Goal: Task Accomplishment & Management: Complete application form

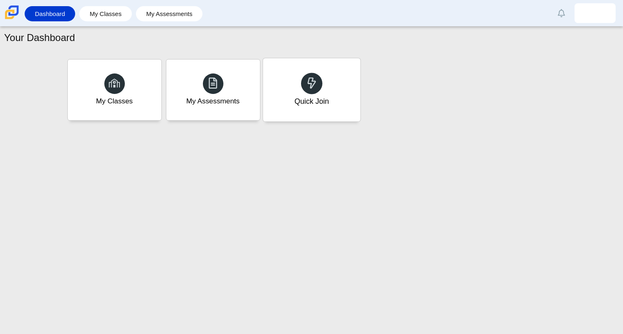
click at [294, 80] on div "Quick Join" at bounding box center [311, 89] width 97 height 63
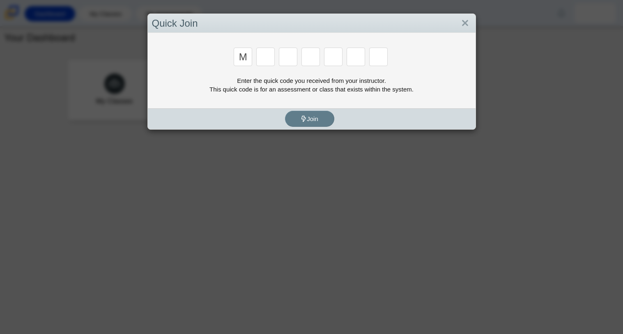
type input "m"
type input "7"
type input "e"
type input "3"
type input "v"
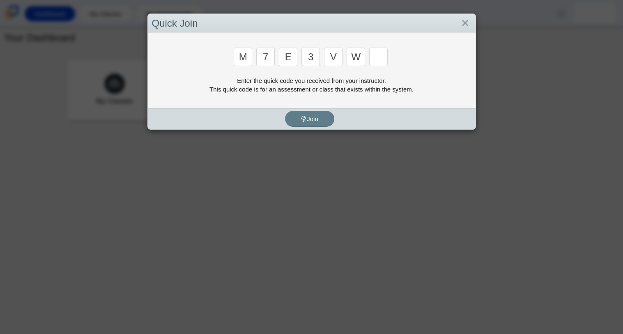
type input "w"
type input "m"
type input "7"
type input "e"
type input "3"
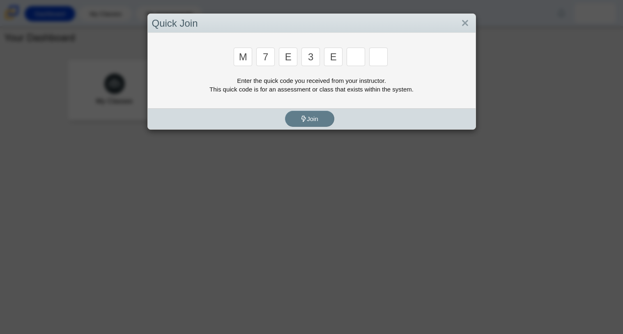
type input "e"
type input "v"
type input "w"
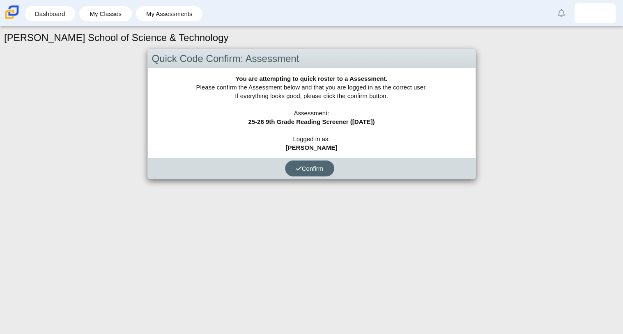
click at [320, 170] on span "Confirm" at bounding box center [310, 168] width 28 height 7
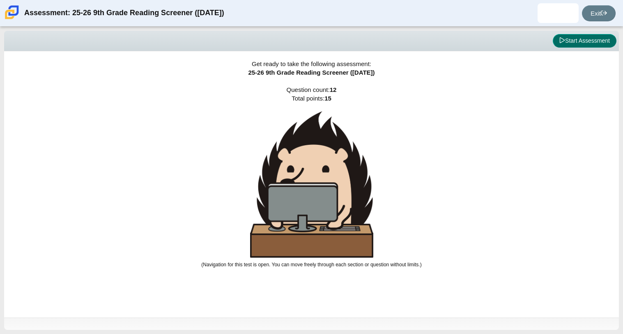
click at [580, 45] on button "Start Assessment" at bounding box center [585, 41] width 64 height 14
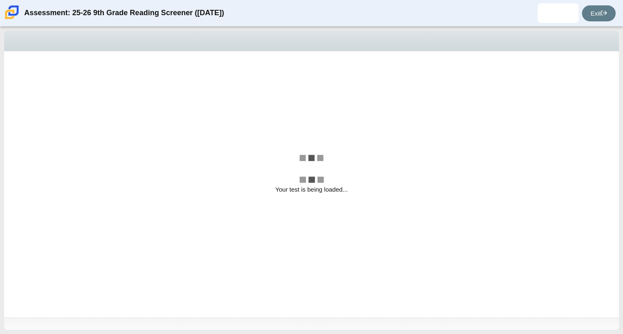
select select "ccc5b315-3c7c-471c-bf90-f22c8299c798"
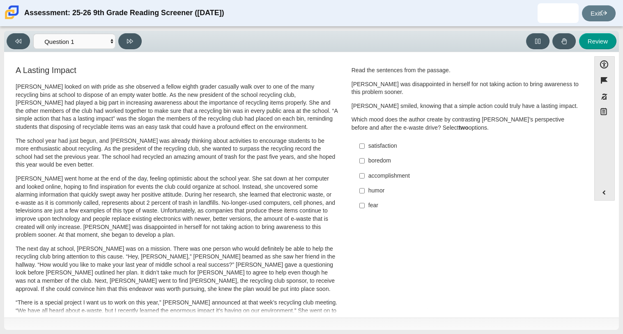
click at [364, 149] on label "satisfaction satisfaction" at bounding box center [465, 146] width 225 height 15
click at [364, 149] on input "satisfaction satisfaction" at bounding box center [361, 146] width 5 height 15
checkbox input "true"
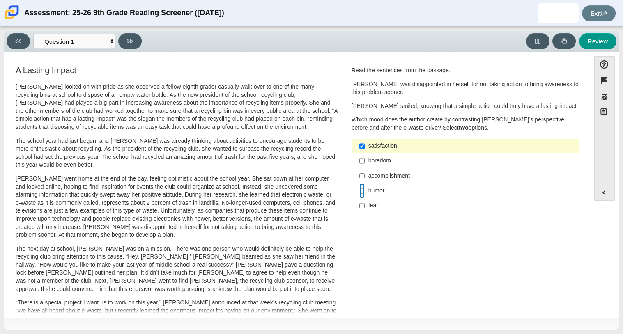
click at [361, 192] on input "humor humor" at bounding box center [361, 190] width 5 height 15
checkbox input "true"
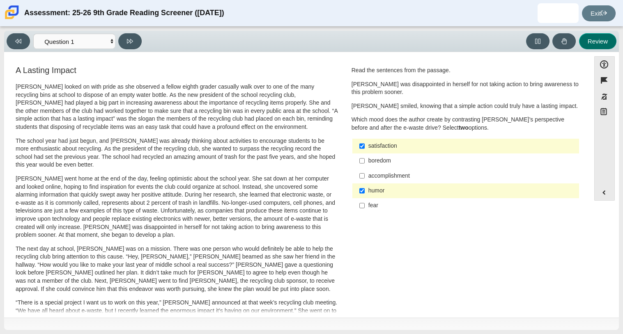
click at [599, 48] on button "Review" at bounding box center [597, 41] width 37 height 16
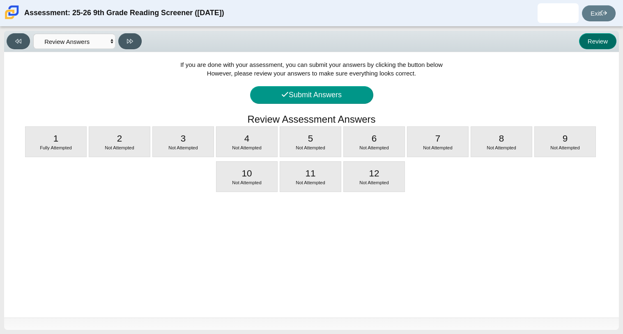
click at [599, 48] on button "Review" at bounding box center [597, 41] width 37 height 16
click at [585, 39] on button "Review" at bounding box center [597, 41] width 37 height 16
click at [69, 40] on select "Questions Question 1 Question 2 Question 3 Question 4 Question 5 Question 6 Que…" at bounding box center [74, 41] width 82 height 15
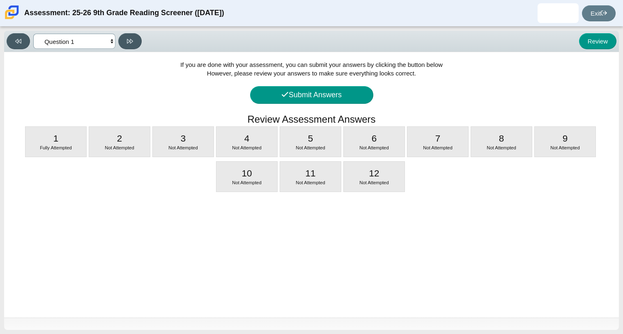
click at [33, 34] on select "Questions Question 1 Question 2 Question 3 Question 4 Question 5 Question 6 Que…" at bounding box center [74, 41] width 82 height 15
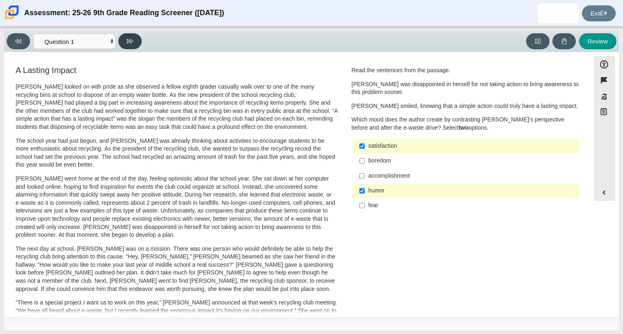
click at [131, 46] on button at bounding box center [129, 41] width 23 height 16
select select "0ff64528-ffd7-428d-b192-babfaadd44e8"
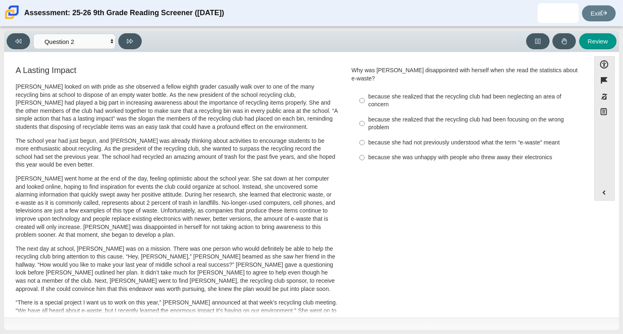
click at [405, 116] on div "because she realized that the recycling club had been focusing on the wrong pro…" at bounding box center [471, 124] width 207 height 16
click at [365, 113] on input "because she realized that the recycling club had been focusing on the wrong pro…" at bounding box center [361, 123] width 5 height 23
radio input "true"
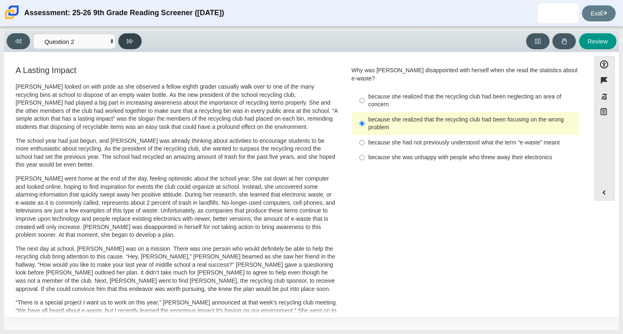
click at [137, 39] on button at bounding box center [129, 41] width 23 height 16
select select "7ce3d843-6974-4858-901c-1ff39630e843"
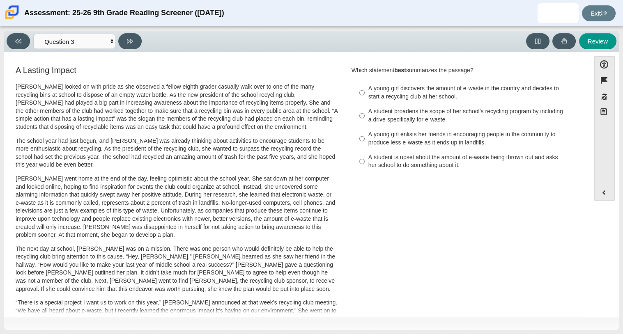
click at [441, 99] on div "A young girl discovers the amount of e-waste in the country and decides to star…" at bounding box center [471, 93] width 207 height 16
click at [365, 99] on input "A young girl discovers the amount of e-waste in the country and decides to star…" at bounding box center [361, 92] width 5 height 23
radio input "true"
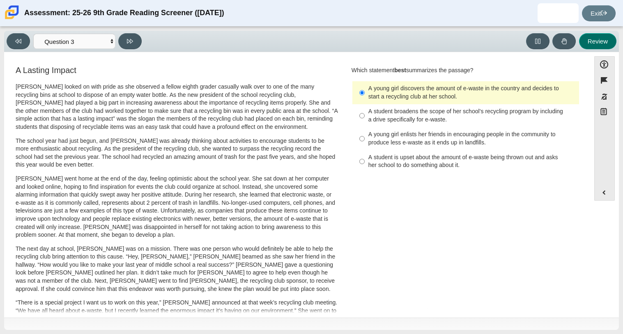
click at [589, 46] on button "Review" at bounding box center [597, 41] width 37 height 16
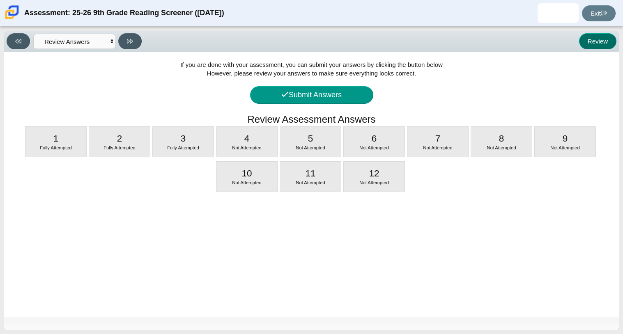
click at [589, 46] on button "Review" at bounding box center [597, 41] width 37 height 16
click at [236, 155] on div at bounding box center [246, 156] width 61 height 2
select select "ca9ea0f1-49c5-4bd1-83b0-472c18652b42"
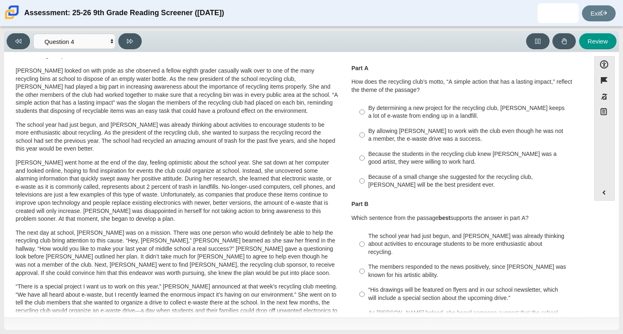
scroll to position [16, 0]
click at [364, 188] on label "Because of a small change she suggested for the recycling club, Scarlett will b…" at bounding box center [465, 181] width 225 height 23
click at [364, 188] on input "Because of a small change she suggested for the recycling club, Scarlett will b…" at bounding box center [361, 181] width 5 height 23
radio input "true"
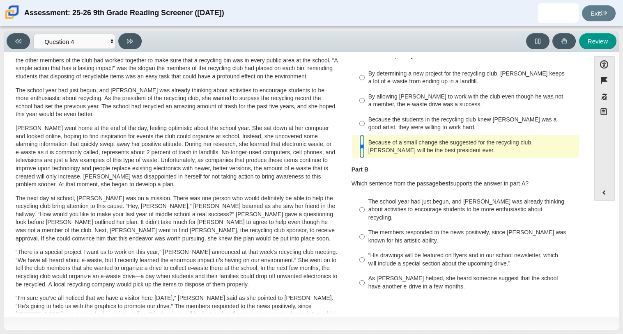
scroll to position [51, 0]
click at [369, 202] on div "The school year had just begun, and Scarlett was already thinking about activit…" at bounding box center [471, 209] width 207 height 24
click at [365, 202] on input "The school year had just begun, and Scarlett was already thinking about activit…" at bounding box center [361, 209] width 5 height 31
radio input "true"
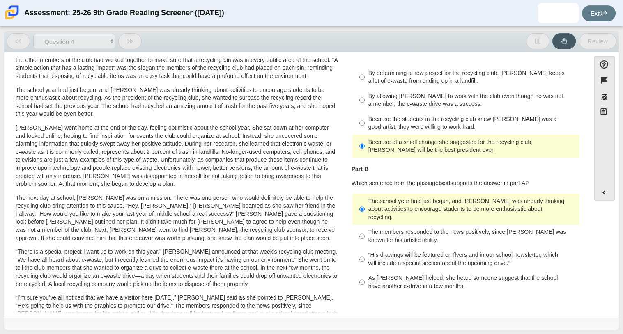
click at [369, 202] on div "The school year had just begun, and Scarlett was already thinking about activit…" at bounding box center [471, 209] width 207 height 24
click at [365, 202] on input "The school year had just begun, and Scarlett was already thinking about activit…" at bounding box center [361, 209] width 5 height 31
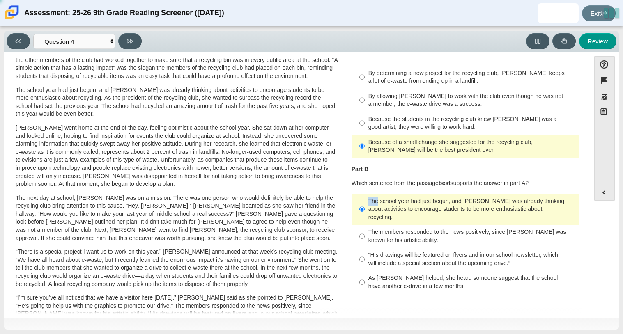
click at [369, 202] on div "The school year had just begun, and Scarlett was already thinking about activit…" at bounding box center [471, 209] width 207 height 24
click at [365, 202] on input "The school year had just begun, and Scarlett was already thinking about activit…" at bounding box center [361, 209] width 5 height 31
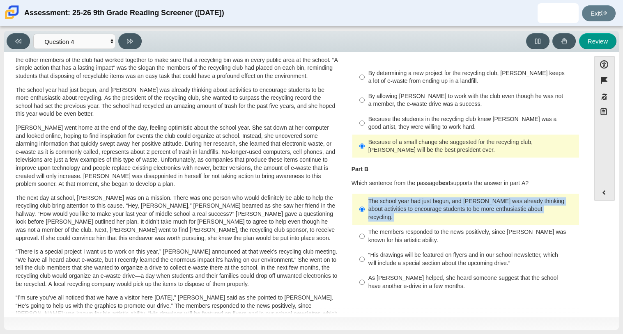
click at [369, 202] on div "The school year had just begun, and Scarlett was already thinking about activit…" at bounding box center [471, 209] width 207 height 24
click at [365, 202] on input "The school year had just begun, and Scarlett was already thinking about activit…" at bounding box center [361, 209] width 5 height 31
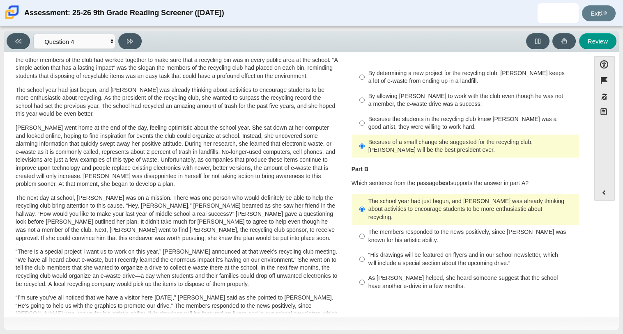
click at [369, 202] on div "The school year had just begun, and Scarlett was already thinking about activit…" at bounding box center [471, 209] width 207 height 24
click at [365, 202] on input "The school year had just begun, and Scarlett was already thinking about activit…" at bounding box center [361, 209] width 5 height 31
click at [369, 202] on div "The school year had just begun, and Scarlett was already thinking about activit…" at bounding box center [471, 209] width 207 height 24
click at [365, 202] on input "The school year had just begun, and Scarlett was already thinking about activit…" at bounding box center [361, 209] width 5 height 31
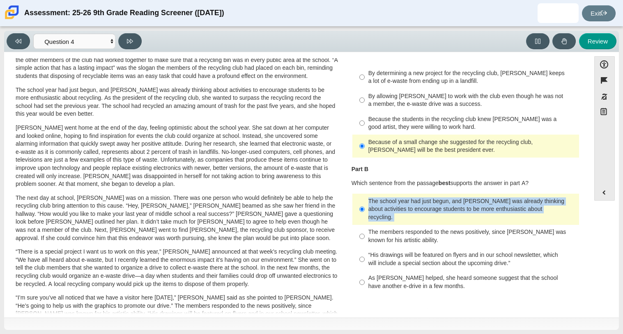
click at [369, 202] on div "The school year had just begun, and Scarlett was already thinking about activit…" at bounding box center [471, 209] width 207 height 24
click at [365, 202] on input "The school year had just begun, and Scarlett was already thinking about activit…" at bounding box center [361, 209] width 5 height 31
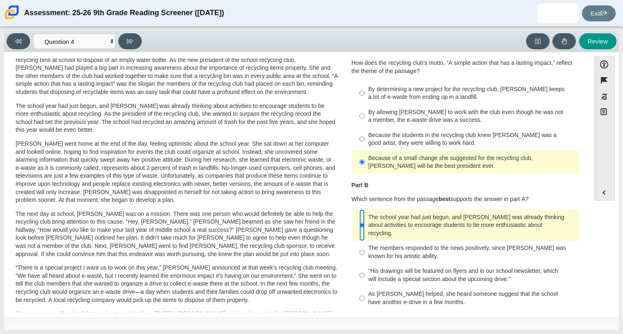
scroll to position [219, 0]
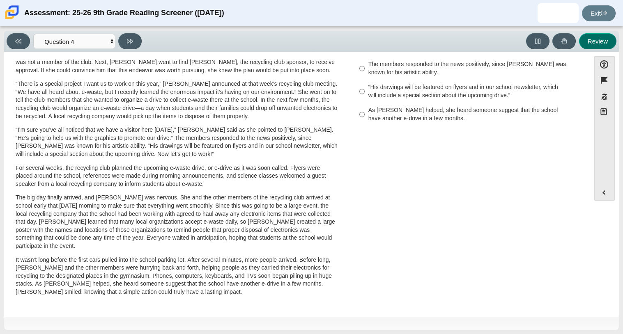
click at [602, 33] on button "Review" at bounding box center [597, 41] width 37 height 16
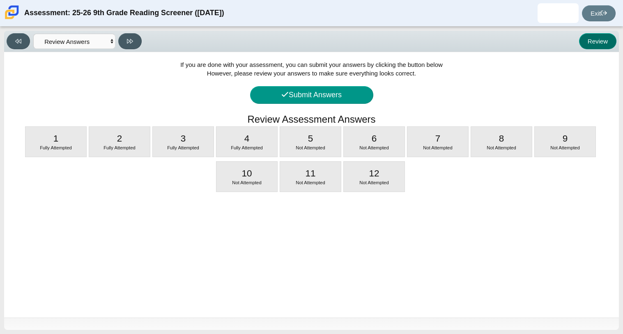
click at [602, 33] on button "Review" at bounding box center [597, 41] width 37 height 16
click at [135, 40] on button at bounding box center [129, 41] width 23 height 16
click at [326, 145] on div "Not Attempted" at bounding box center [310, 148] width 61 height 7
select select "e41f1a79-e29f-4095-8030-a53364015bed"
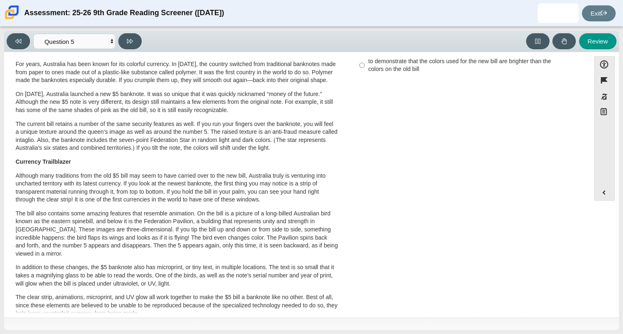
scroll to position [0, 0]
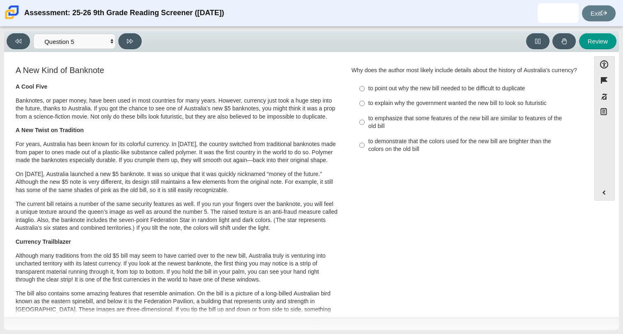
click at [311, 185] on div "A Cool Five Banknotes, or paper money, have been used in most countries for man…" at bounding box center [177, 307] width 322 height 448
click at [428, 93] on div "to point out why the new bill needed to be difficult to duplicate" at bounding box center [471, 89] width 207 height 8
click at [365, 96] on input "to point out why the new bill needed to be difficult to duplicate to point out …" at bounding box center [361, 88] width 5 height 15
radio input "true"
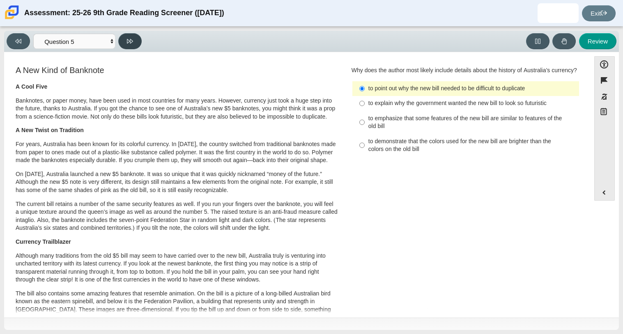
click at [131, 42] on icon at bounding box center [130, 41] width 6 height 6
select select "69146e31-7b3d-4a3e-9ce6-f30c24342ae0"
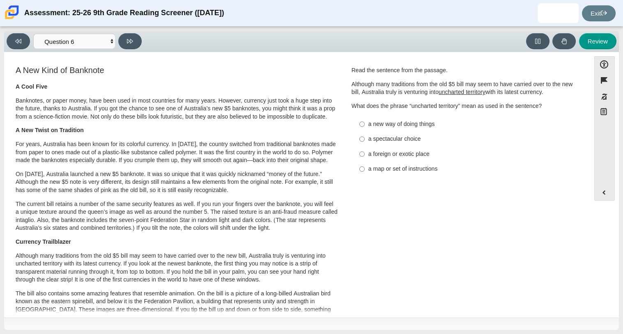
click at [397, 157] on div "a foreign or exotic place" at bounding box center [471, 154] width 207 height 8
click at [365, 157] on input "a foreign or exotic place a foreign or exotic place" at bounding box center [361, 154] width 5 height 15
radio input "true"
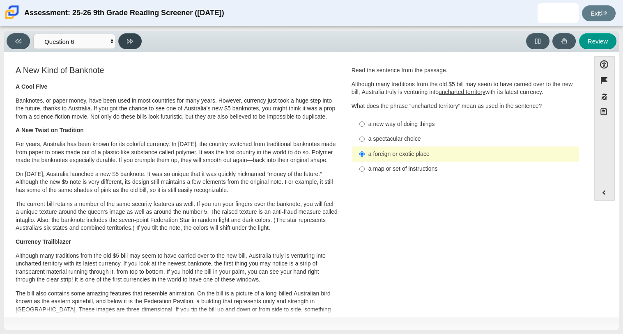
click at [133, 34] on button at bounding box center [129, 41] width 23 height 16
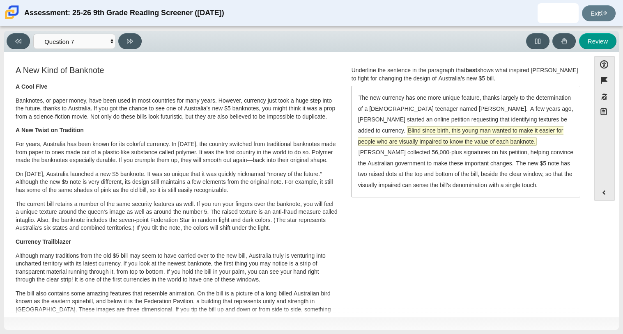
click at [392, 140] on span "Blind since birth, this young man wanted to make it easier for people who are v…" at bounding box center [460, 136] width 205 height 18
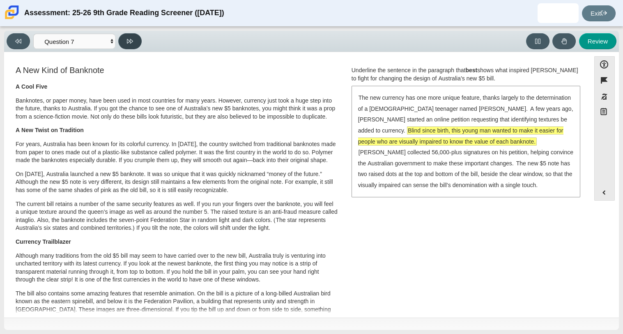
click at [123, 41] on button at bounding box center [129, 41] width 23 height 16
select select "ea8338c2-a6a3-418e-a305-2b963b54a290"
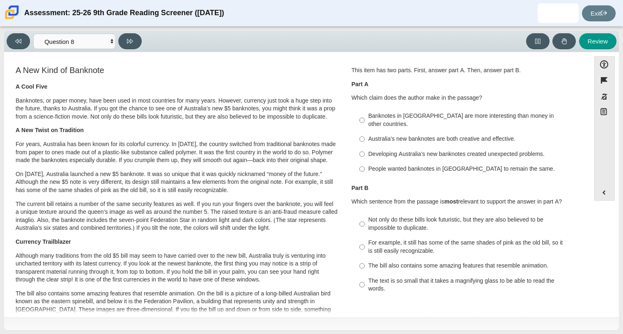
click at [375, 120] on div "Banknotes in Australia are more interesting than money in other countries." at bounding box center [471, 120] width 207 height 16
click at [365, 120] on input "Banknotes in Australia are more interesting than money in other countries. Bank…" at bounding box center [361, 120] width 5 height 23
radio input "true"
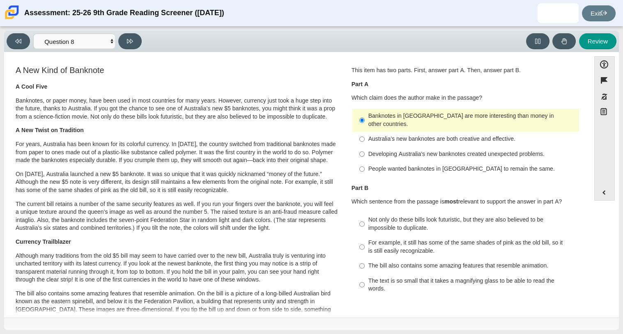
click at [369, 147] on label "Developing Australia’s new banknotes created unexpected problems. Developing Au…" at bounding box center [465, 154] width 225 height 15
click at [365, 147] on input "Developing Australia’s new banknotes created unexpected problems. Developing Au…" at bounding box center [361, 154] width 5 height 15
radio input "true"
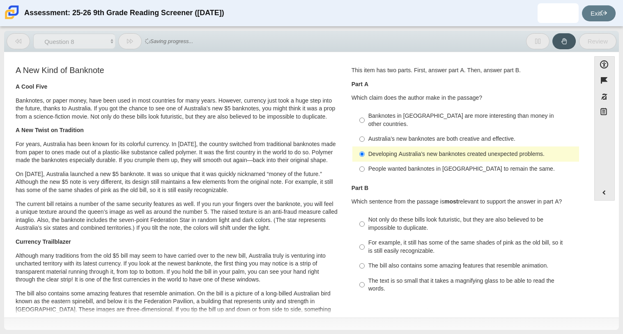
click at [371, 135] on div "Australia’s new banknotes are both creative and effective." at bounding box center [471, 139] width 207 height 8
click at [365, 133] on input "Australia’s new banknotes are both creative and effective. Australia’s new bank…" at bounding box center [361, 139] width 5 height 15
radio input "true"
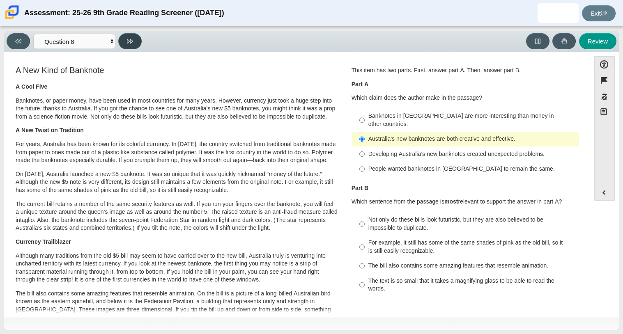
click at [128, 44] on icon at bounding box center [130, 41] width 6 height 6
select select "89f058d6-b15c-4ef5-a4b3-fdaffb8868b6"
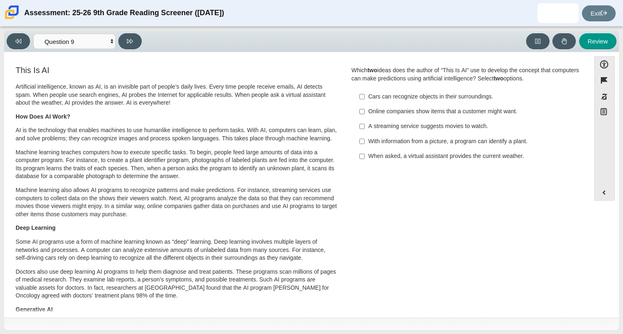
click at [368, 143] on div "With information from a picture, a program can identify a plant." at bounding box center [471, 142] width 207 height 8
click at [365, 143] on input "With information from a picture, a program can identify a plant. With informati…" at bounding box center [361, 141] width 5 height 15
checkbox input "true"
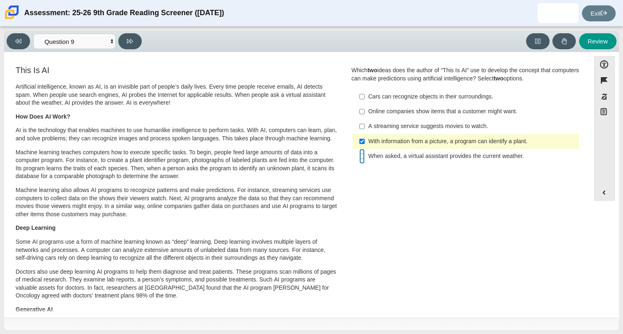
click at [361, 156] on input "When asked, a virtual assistant provides the current weather. When asked, a vir…" at bounding box center [361, 156] width 5 height 15
checkbox input "true"
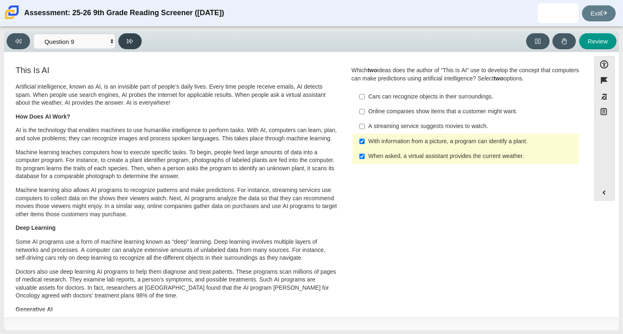
click at [125, 43] on button at bounding box center [129, 41] width 23 height 16
select select "cdf3c14e-a918-44d1-9b63-3db0fa81641e"
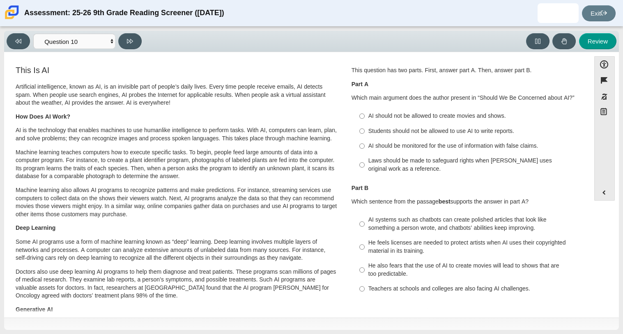
click at [390, 136] on label "Students should not be allowed to use AI to write reports. Students should not …" at bounding box center [465, 131] width 225 height 15
click at [365, 136] on input "Students should not be allowed to use AI to write reports. Students should not …" at bounding box center [361, 131] width 5 height 15
radio input "true"
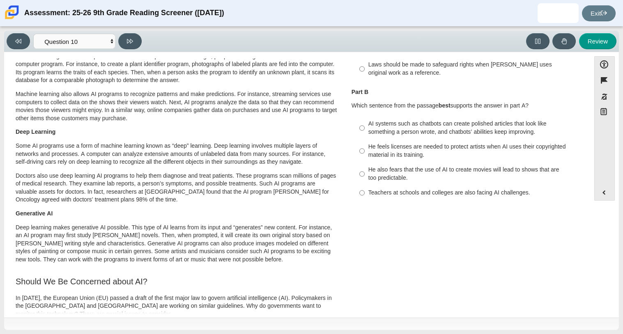
scroll to position [97, 0]
click at [417, 147] on div "He feels licenses are needed to protect artists when AI uses their copyrighted …" at bounding box center [471, 150] width 207 height 16
click at [365, 147] on input "He feels licenses are needed to protect artists when AI uses their copyrighted …" at bounding box center [361, 149] width 5 height 23
radio input "true"
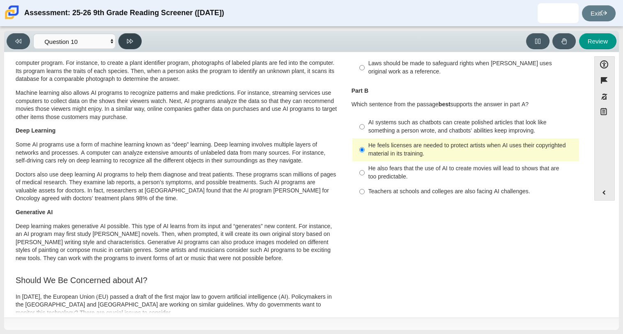
click at [135, 41] on button at bounding box center [129, 41] width 23 height 16
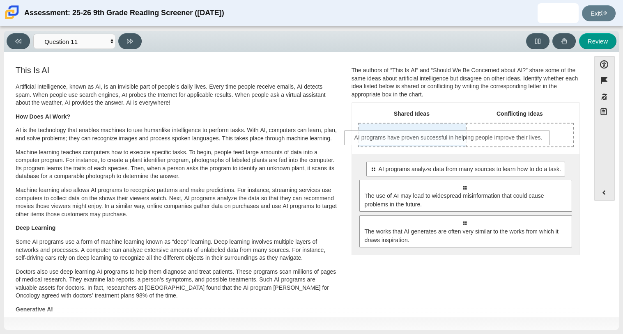
drag, startPoint x: 425, startPoint y: 170, endPoint x: 410, endPoint y: 139, distance: 35.1
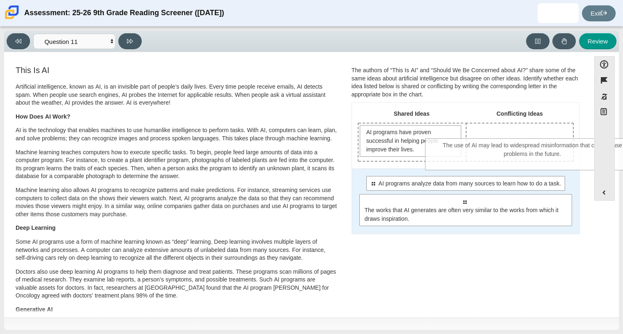
drag, startPoint x: 417, startPoint y: 224, endPoint x: 485, endPoint y: 167, distance: 88.9
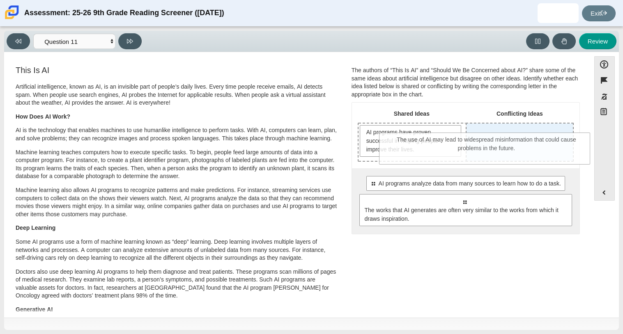
drag, startPoint x: 488, startPoint y: 187, endPoint x: 511, endPoint y: 144, distance: 48.5
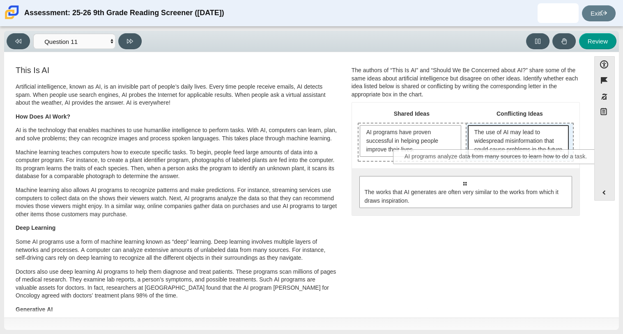
drag, startPoint x: 460, startPoint y: 195, endPoint x: 492, endPoint y: 160, distance: 47.4
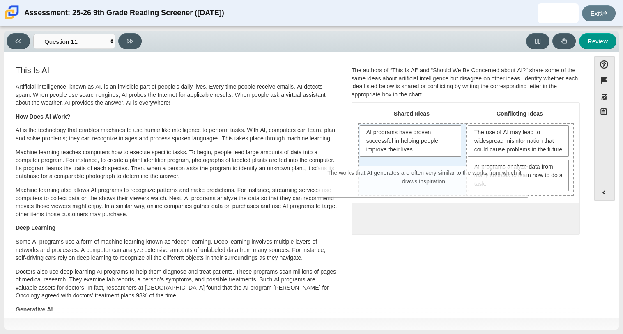
drag, startPoint x: 462, startPoint y: 234, endPoint x: 422, endPoint y: 178, distance: 69.1
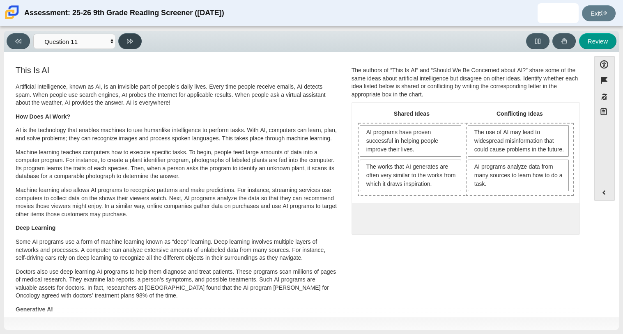
click at [128, 38] on icon at bounding box center [130, 41] width 6 height 6
select select "c3effed4-44ce-4a19-bd96-1787f34e9b4c"
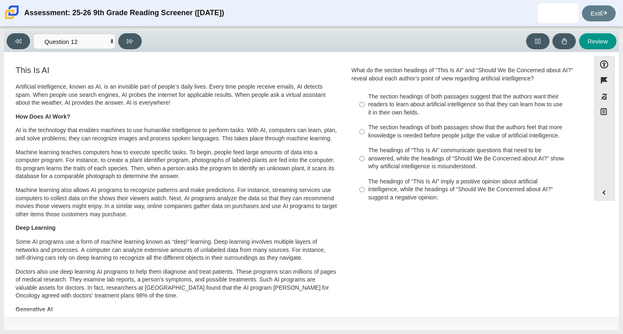
click at [256, 66] on h3 "This Is AI" at bounding box center [177, 70] width 322 height 9
click at [396, 197] on div "The headings of “This Is AI” imply a positive opinion about artificial intellig…" at bounding box center [471, 190] width 207 height 24
click at [365, 197] on input "The headings of “This Is AI” imply a positive opinion about artificial intellig…" at bounding box center [361, 189] width 5 height 31
radio input "true"
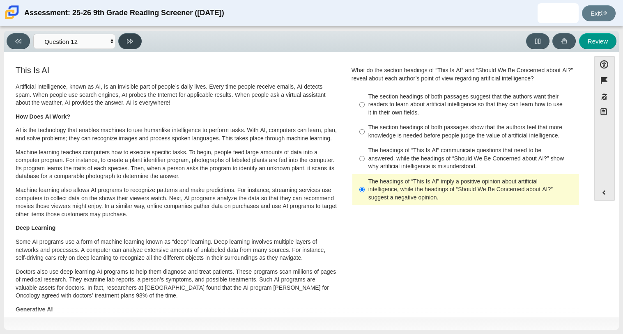
click at [128, 45] on button at bounding box center [129, 41] width 23 height 16
select select "review"
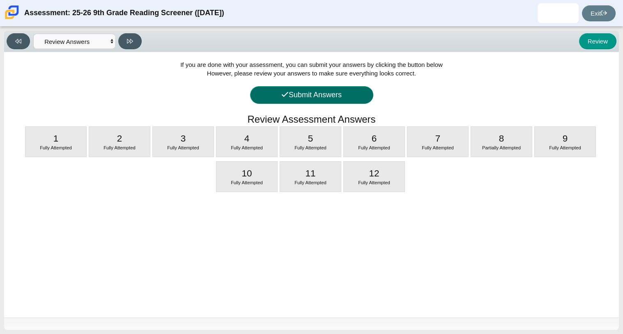
click at [351, 92] on button "Submit Answers" at bounding box center [311, 95] width 123 height 18
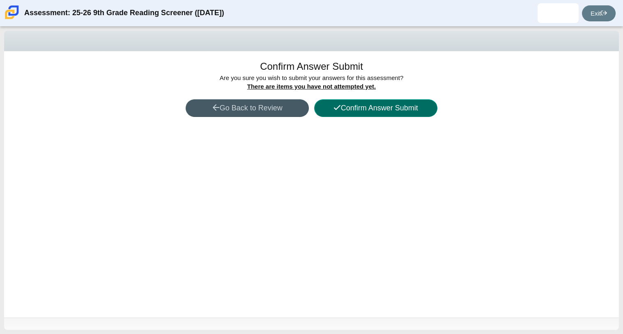
click at [362, 107] on button "Confirm Answer Submit" at bounding box center [375, 108] width 123 height 18
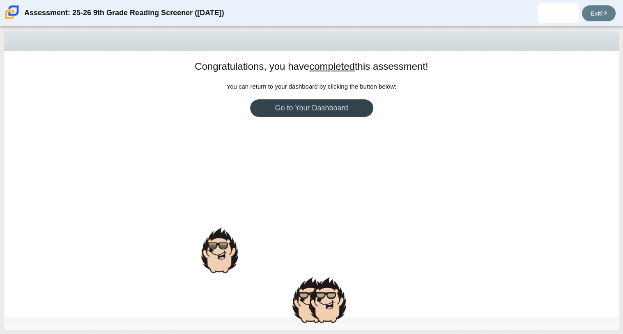
click at [362, 107] on link "Go to Your Dashboard" at bounding box center [311, 108] width 123 height 18
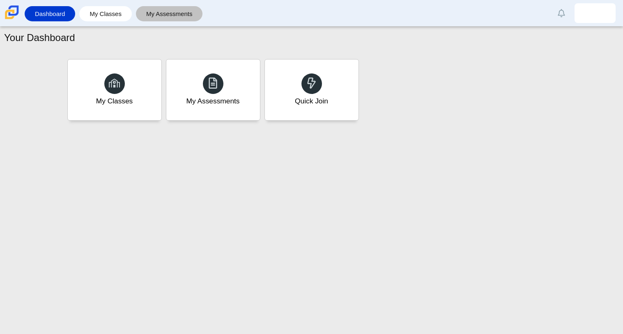
click at [152, 16] on link "My Assessments" at bounding box center [169, 13] width 59 height 15
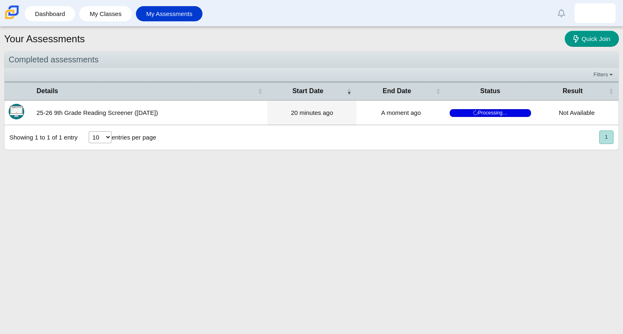
click at [13, 11] on img at bounding box center [11, 12] width 17 height 17
